Goal: Task Accomplishment & Management: Use online tool/utility

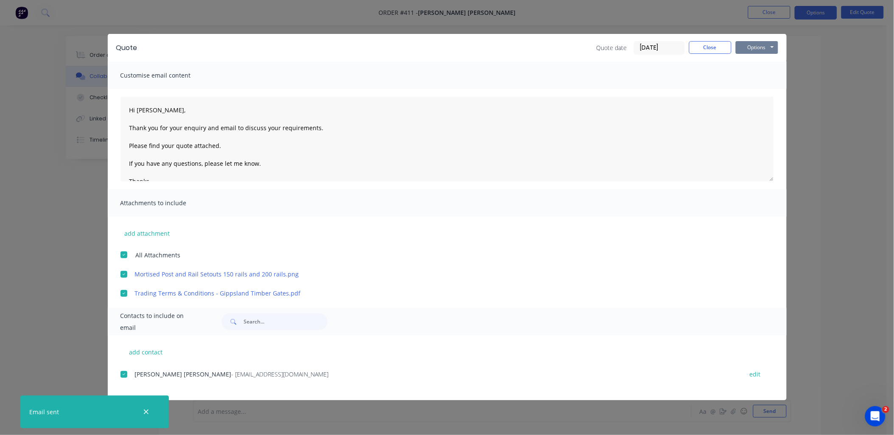
scroll to position [1, 0]
drag, startPoint x: 717, startPoint y: 45, endPoint x: 767, endPoint y: 23, distance: 54.2
click at [717, 44] on button "Close" at bounding box center [710, 47] width 42 height 13
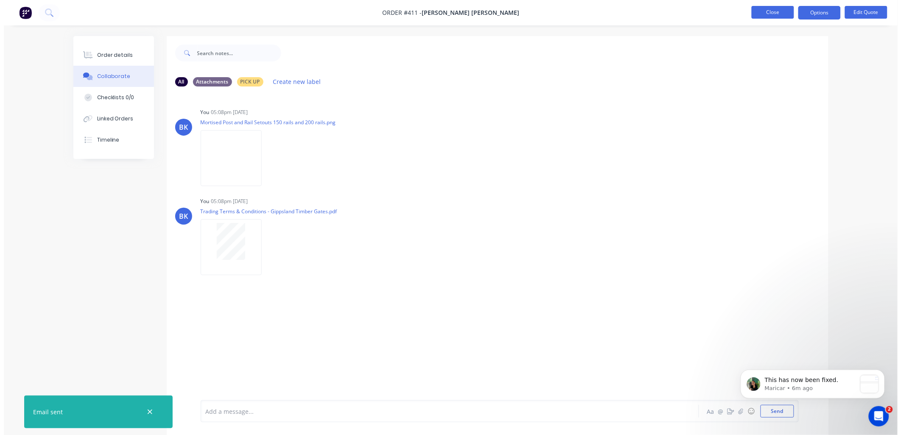
scroll to position [0, 0]
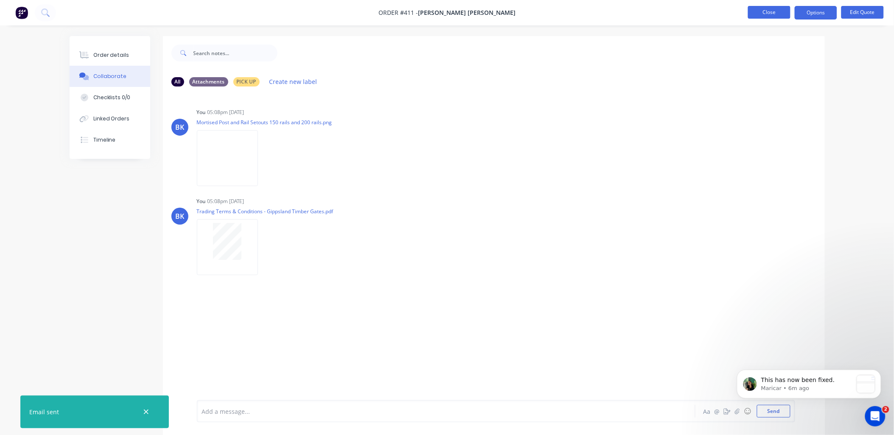
click at [774, 11] on button "Close" at bounding box center [769, 12] width 42 height 13
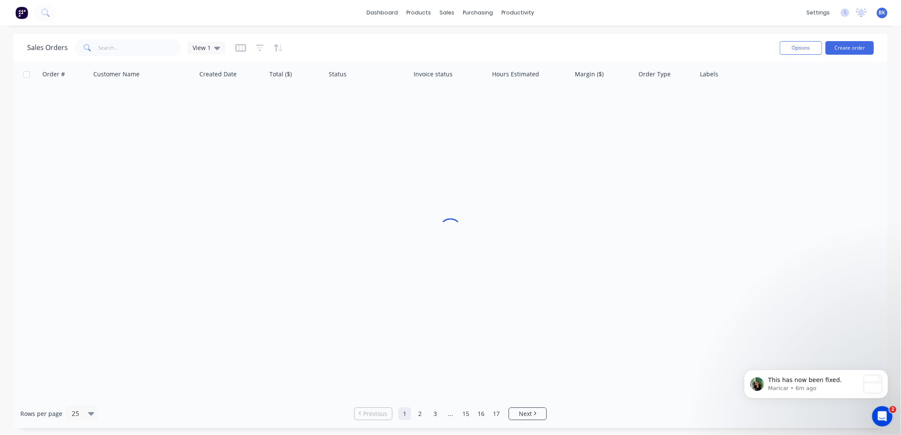
scroll to position [50, 0]
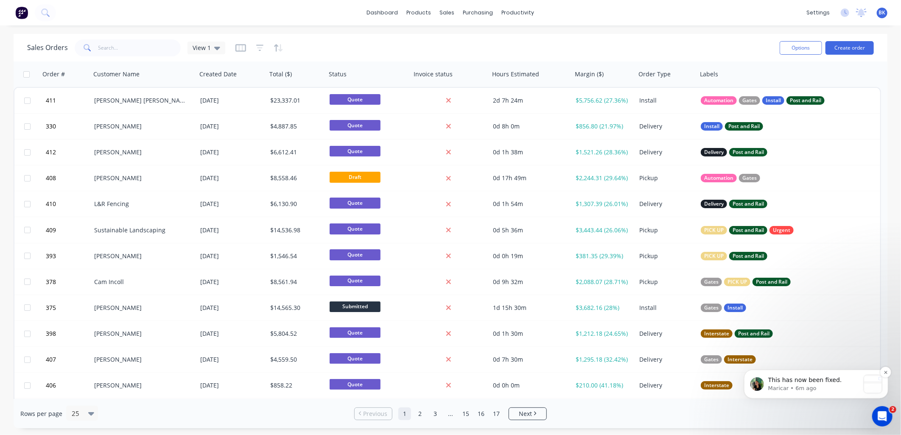
click at [834, 382] on p "This has now been fixed." at bounding box center [814, 380] width 92 height 8
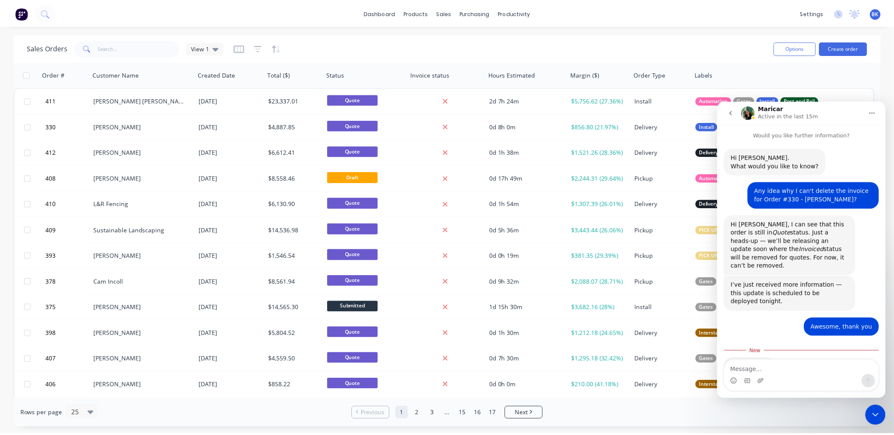
scroll to position [64, 0]
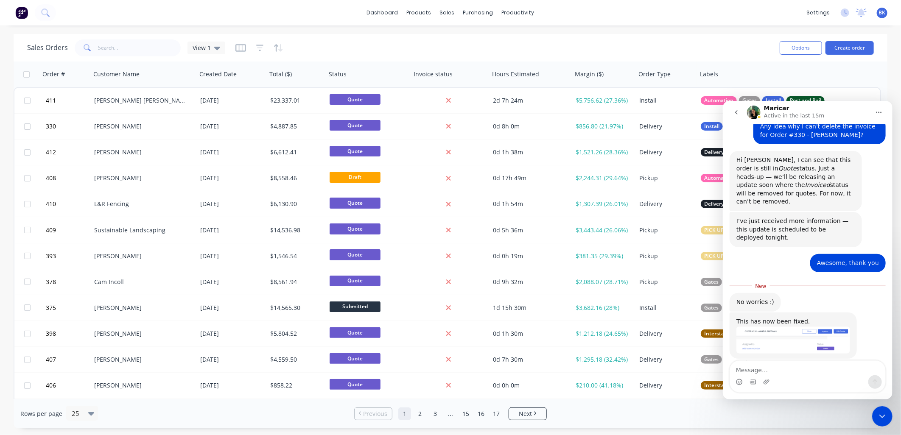
click at [762, 369] on textarea "Message…" at bounding box center [807, 368] width 155 height 14
type textarea "I"
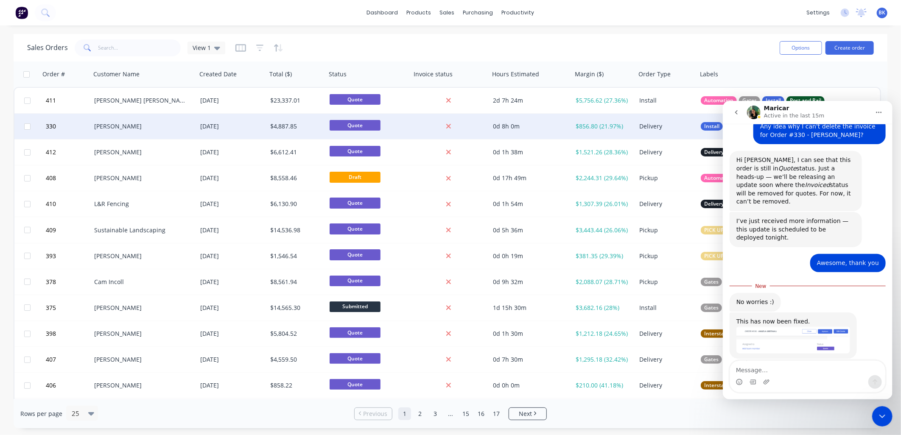
click at [170, 128] on div "[PERSON_NAME]" at bounding box center [141, 126] width 94 height 8
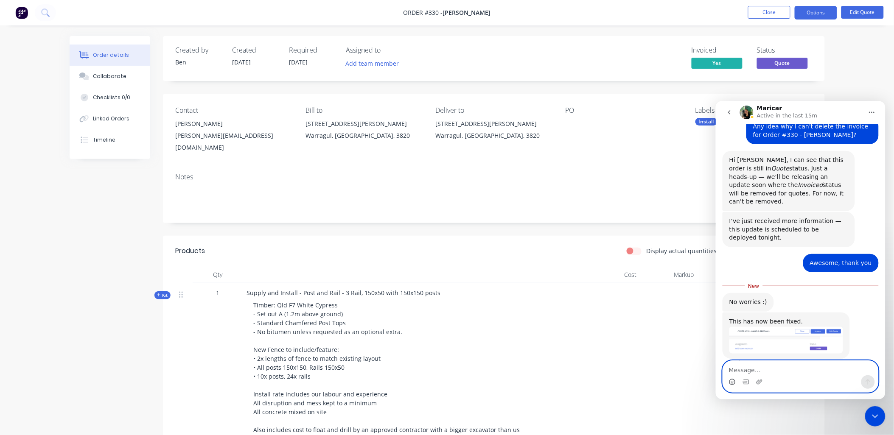
click at [731, 384] on icon "Emoji picker" at bounding box center [732, 381] width 7 height 7
drag, startPoint x: 731, startPoint y: 384, endPoint x: 724, endPoint y: 104, distance: 279.3
click at [732, 383] on icon "Emoji picker" at bounding box center [732, 383] width 2 height 0
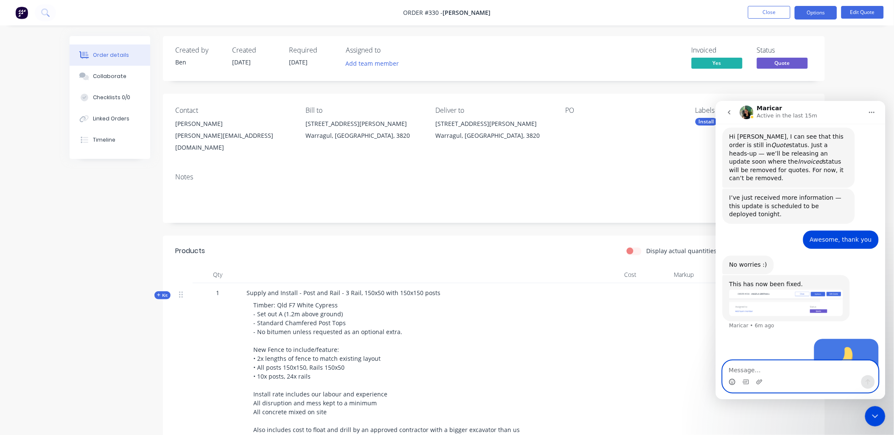
scroll to position [113, 0]
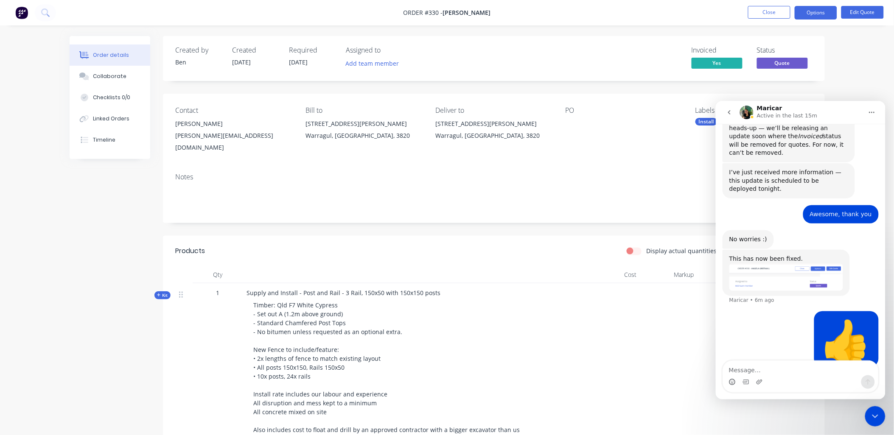
click at [873, 415] on icon "Close Intercom Messenger" at bounding box center [875, 416] width 6 height 3
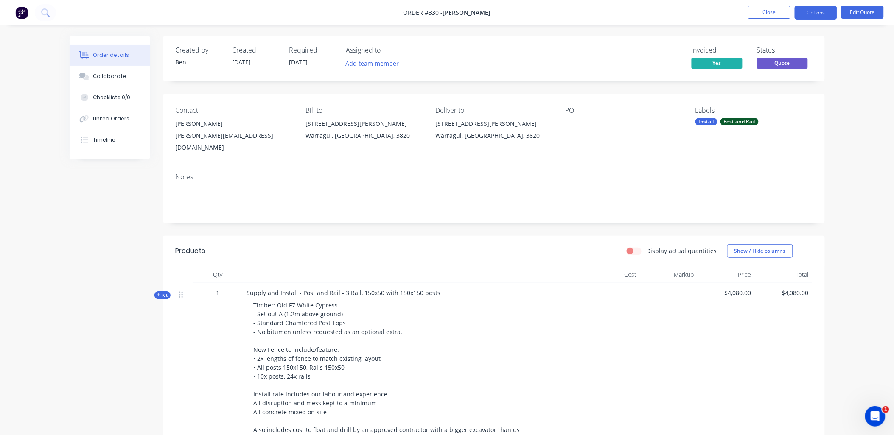
scroll to position [113, 0]
click at [771, 17] on button "Close" at bounding box center [769, 12] width 42 height 13
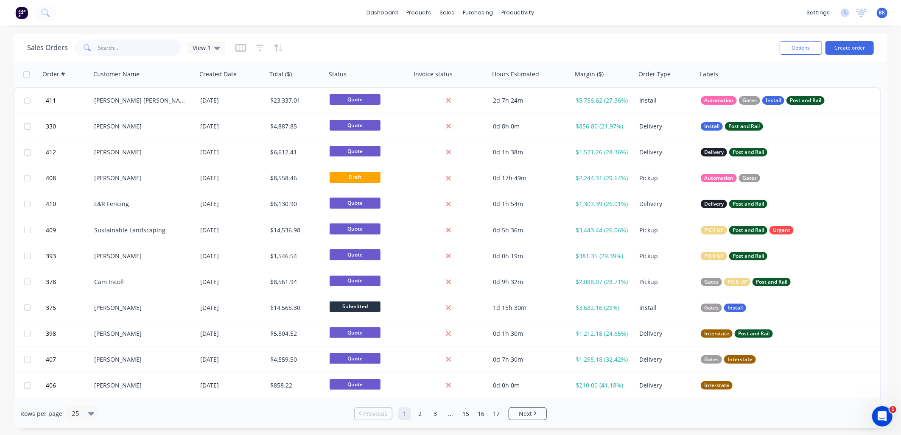
click at [132, 48] on input "text" at bounding box center [139, 47] width 83 height 17
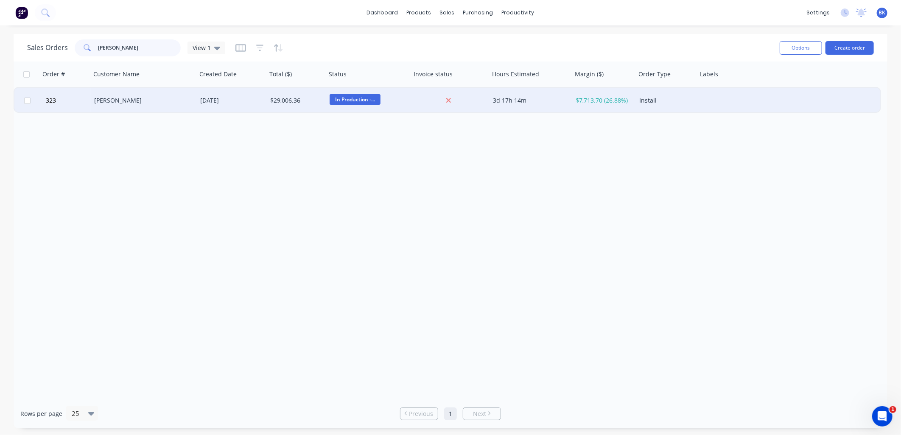
type input "[PERSON_NAME]"
click at [117, 102] on div "[PERSON_NAME]" at bounding box center [141, 100] width 94 height 8
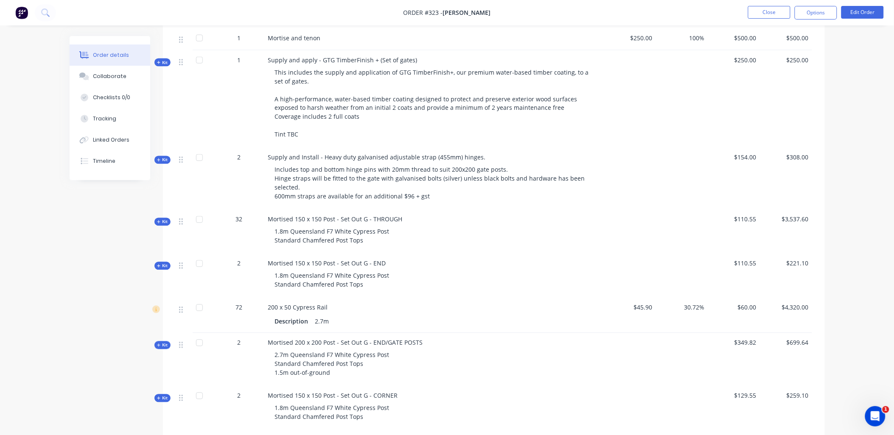
scroll to position [471, 0]
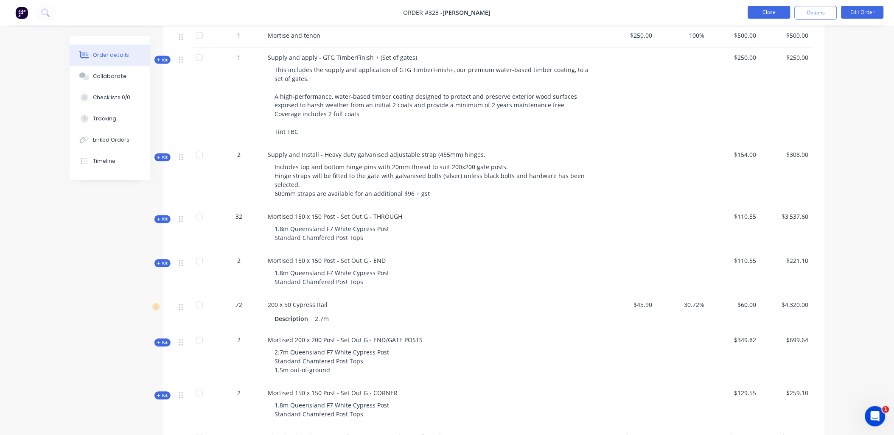
click at [776, 15] on button "Close" at bounding box center [769, 12] width 42 height 13
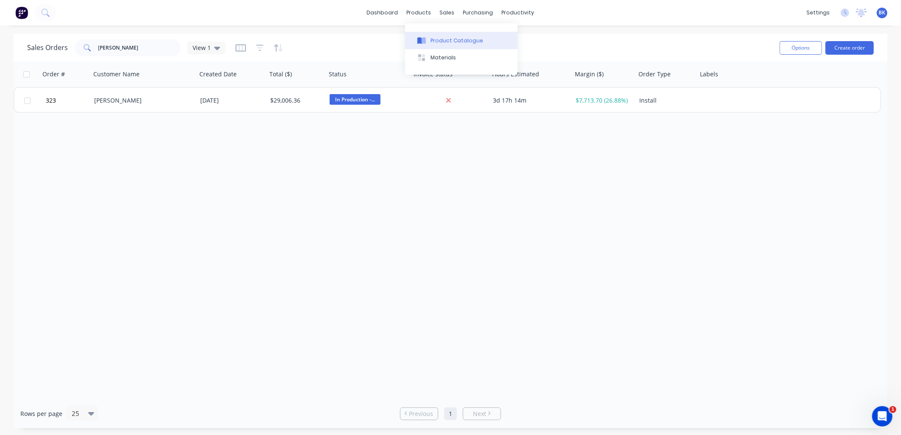
click at [444, 37] on div "Product Catalogue" at bounding box center [457, 41] width 53 height 8
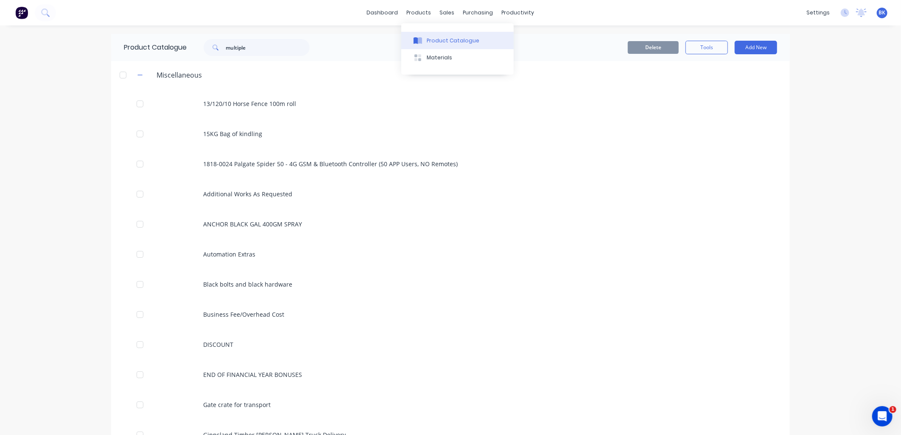
click at [433, 38] on div "Product Catalogue" at bounding box center [453, 41] width 53 height 8
click at [247, 53] on input "multiple" at bounding box center [268, 47] width 84 height 17
type input "2"
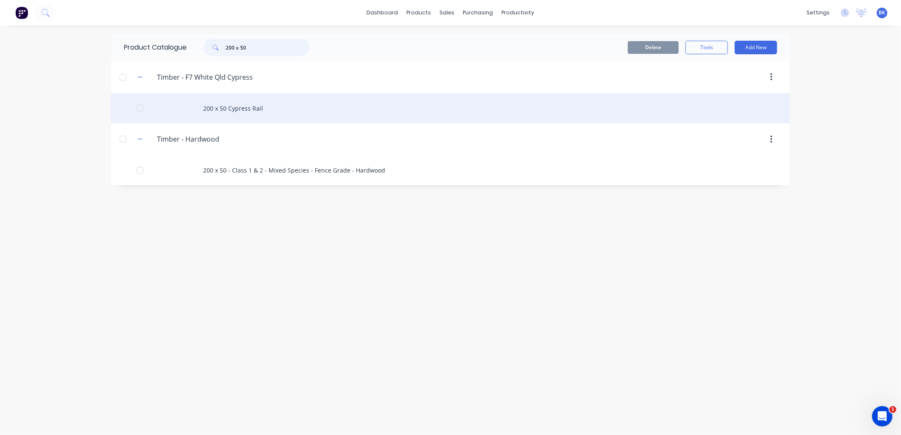
type input "200 x 50"
click at [246, 118] on div "200 x 50 Cypress Rail" at bounding box center [450, 108] width 679 height 30
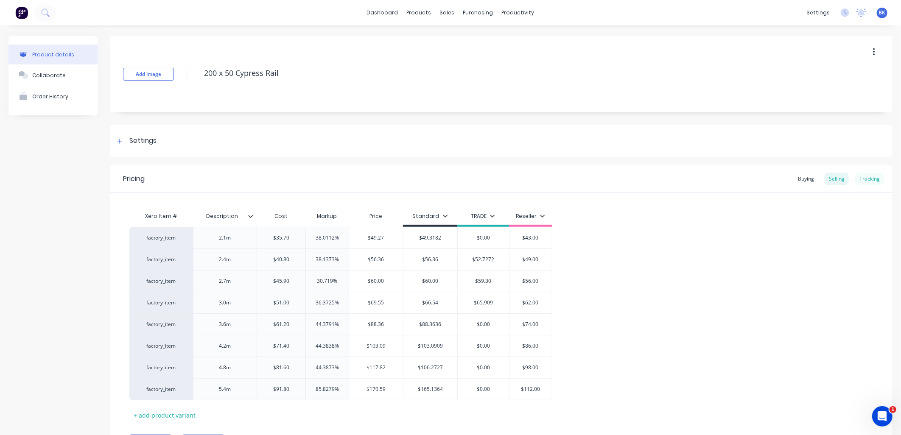
click at [867, 178] on div "Tracking" at bounding box center [869, 179] width 29 height 13
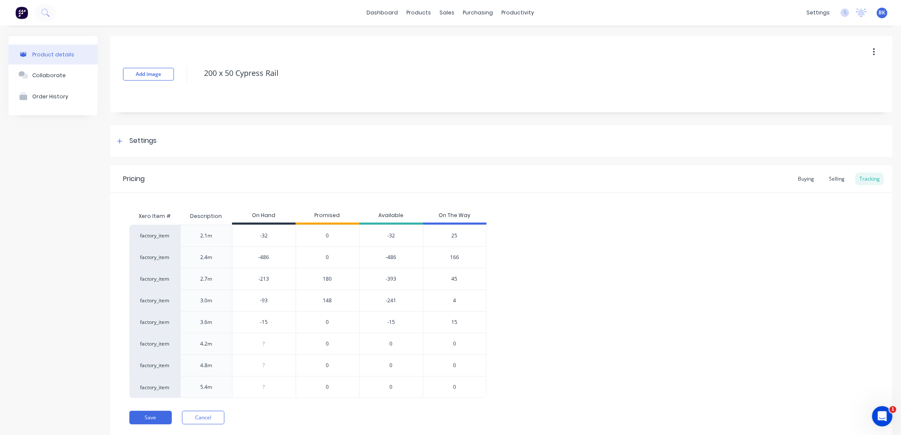
click at [329, 278] on span "180" at bounding box center [327, 279] width 9 height 8
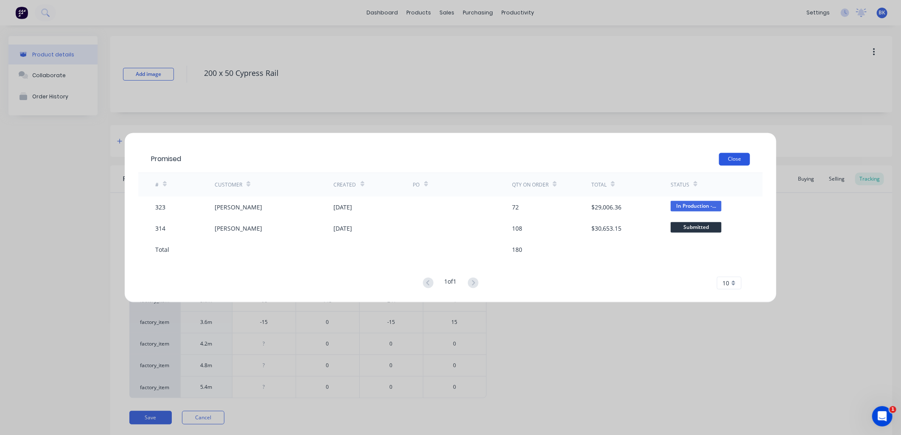
click at [737, 153] on button "Close" at bounding box center [734, 159] width 31 height 13
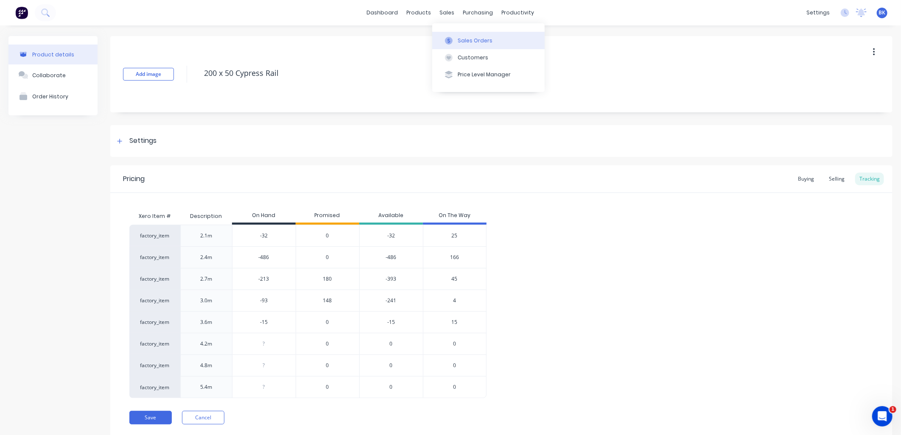
click at [464, 37] on div "Sales Orders" at bounding box center [475, 41] width 35 height 8
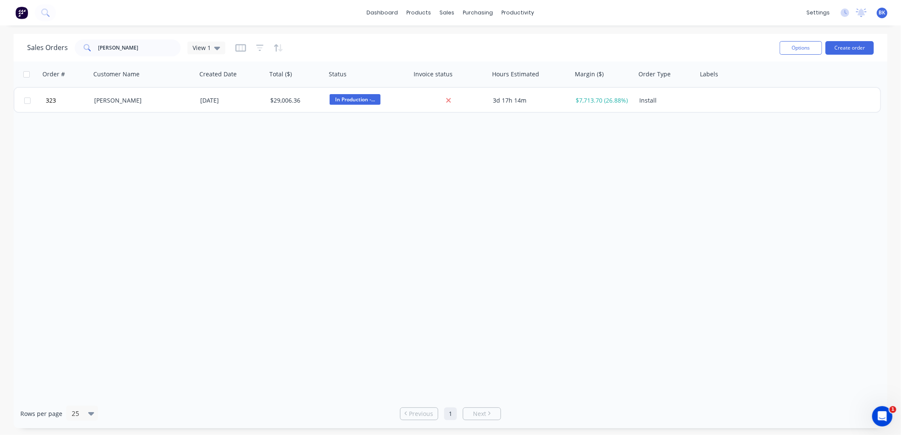
click at [154, 59] on div "Sales Orders [PERSON_NAME] View 1 Options Create order" at bounding box center [451, 48] width 874 height 28
click at [142, 49] on input "[PERSON_NAME]" at bounding box center [139, 47] width 83 height 17
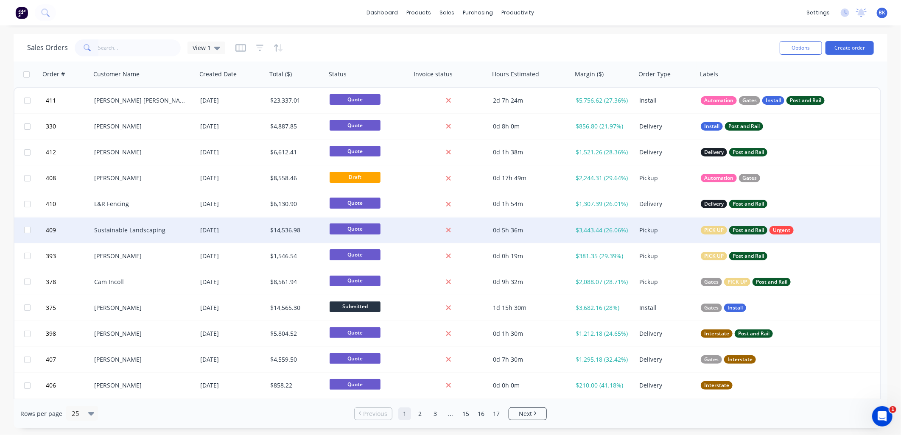
click at [121, 232] on div "Sustainable Landscaping" at bounding box center [141, 230] width 94 height 8
